Goal: Find specific page/section: Find specific page/section

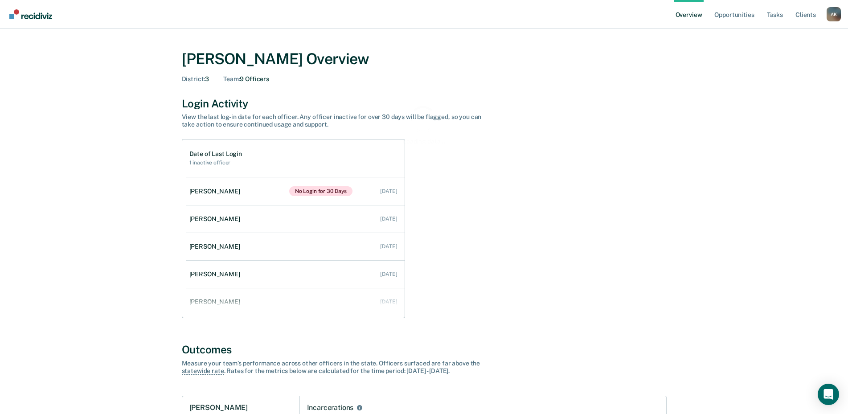
click at [833, 15] on div "A K" at bounding box center [833, 14] width 14 height 14
click at [795, 69] on link "Go to Operations" at bounding box center [797, 69] width 57 height 8
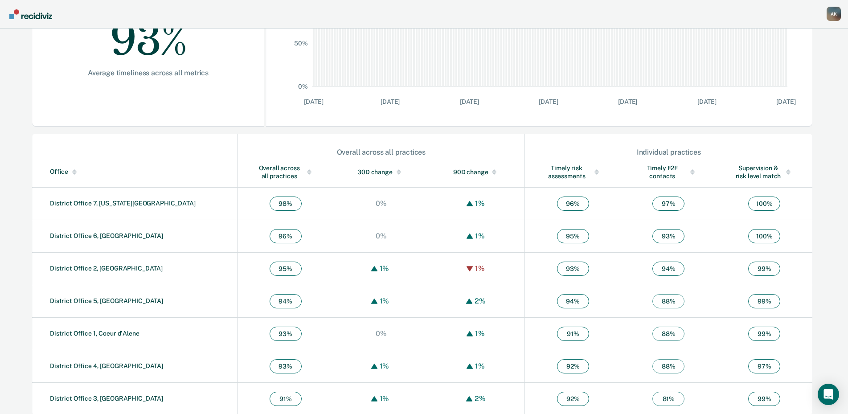
scroll to position [207, 0]
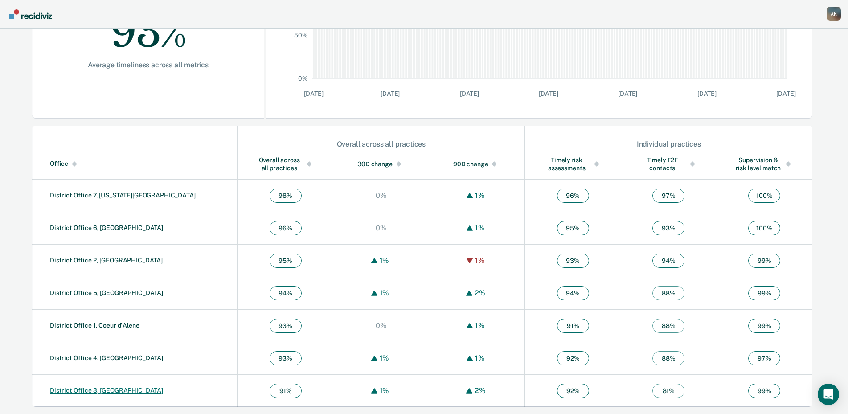
click at [106, 391] on link "District Office 3, [GEOGRAPHIC_DATA]" at bounding box center [106, 390] width 113 height 7
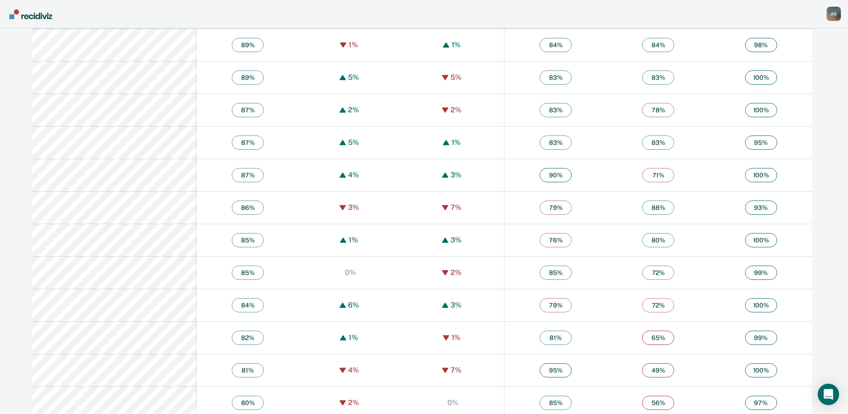
scroll to position [1573, 0]
